Goal: Navigation & Orientation: Find specific page/section

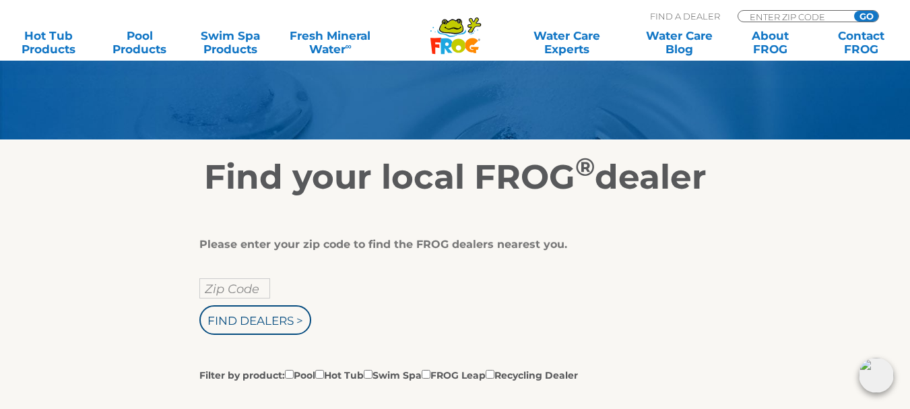
scroll to position [135, 0]
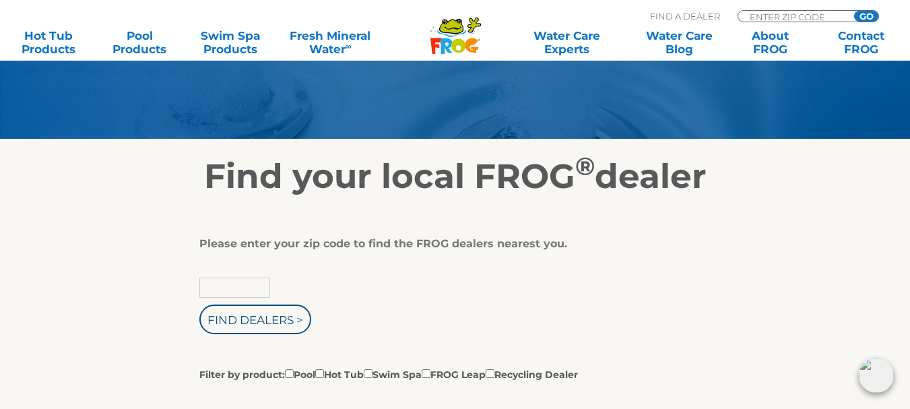
click at [245, 286] on input "text" at bounding box center [234, 287] width 71 height 20
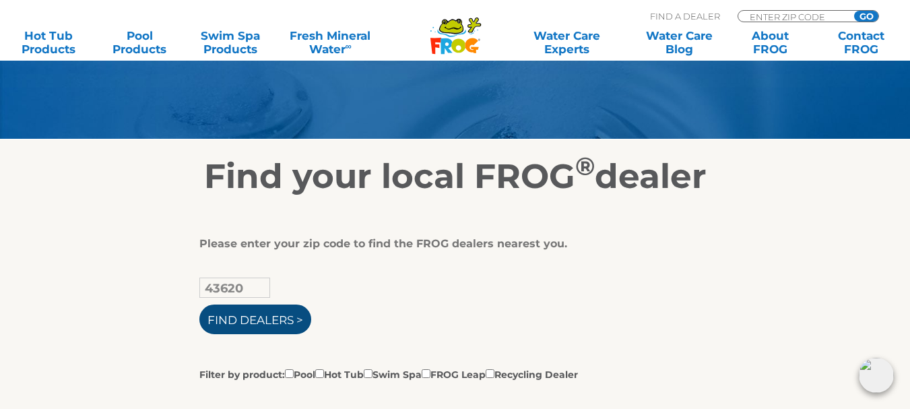
type input "43620"
click at [244, 317] on input "Find Dealers >" at bounding box center [255, 319] width 112 height 30
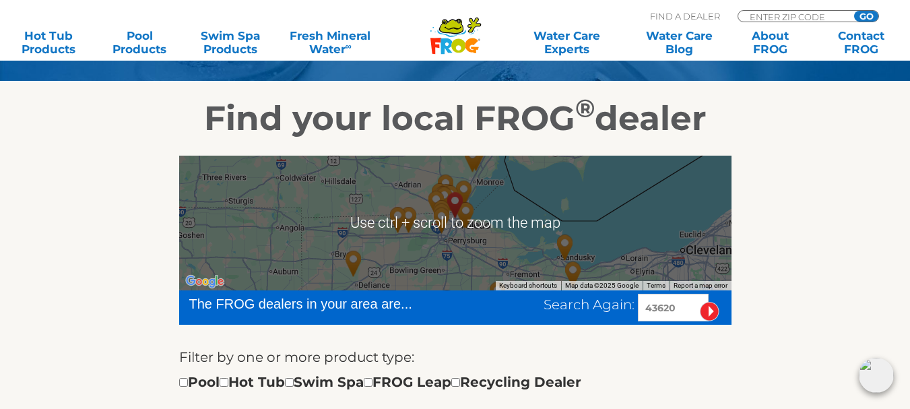
scroll to position [202, 0]
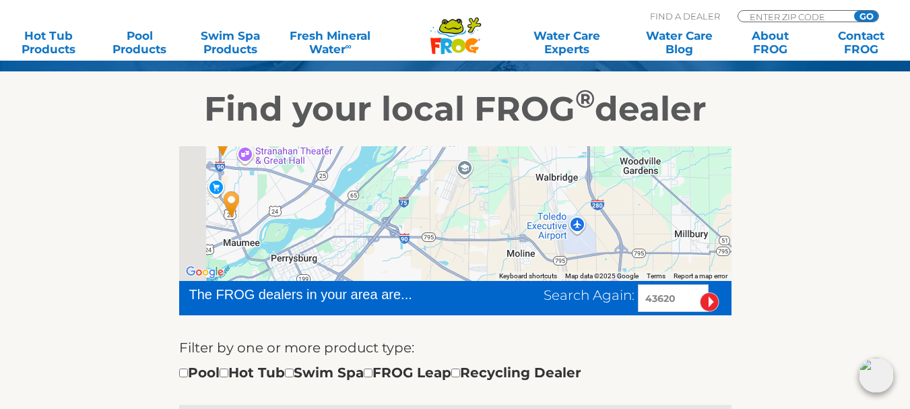
drag, startPoint x: 513, startPoint y: 183, endPoint x: 755, endPoint y: 323, distance: 279.4
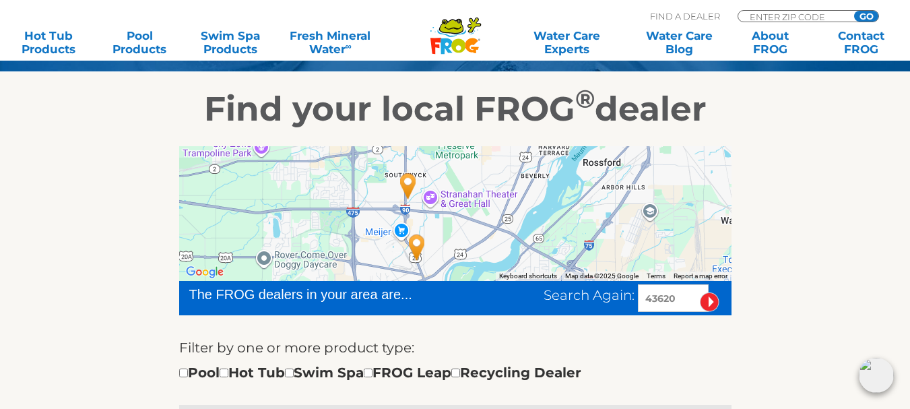
drag, startPoint x: 472, startPoint y: 193, endPoint x: 651, endPoint y: 236, distance: 183.8
click at [651, 236] on div at bounding box center [455, 213] width 552 height 135
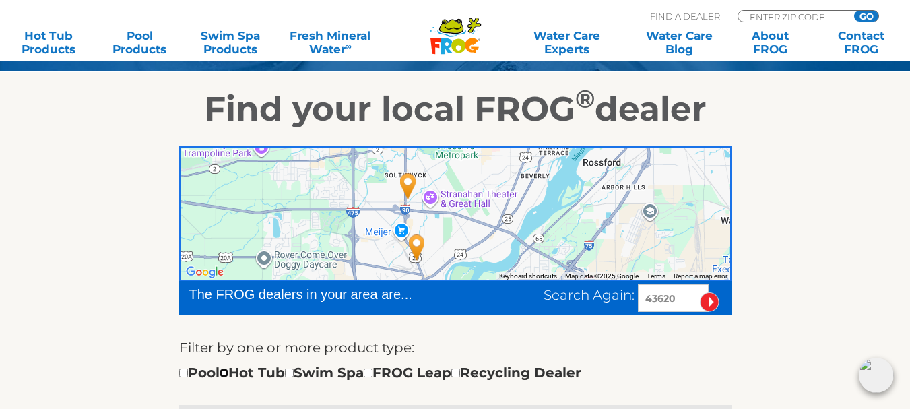
click at [228, 372] on input "checkbox" at bounding box center [224, 372] width 9 height 9
checkbox input "true"
